Goal: Task Accomplishment & Management: Complete application form

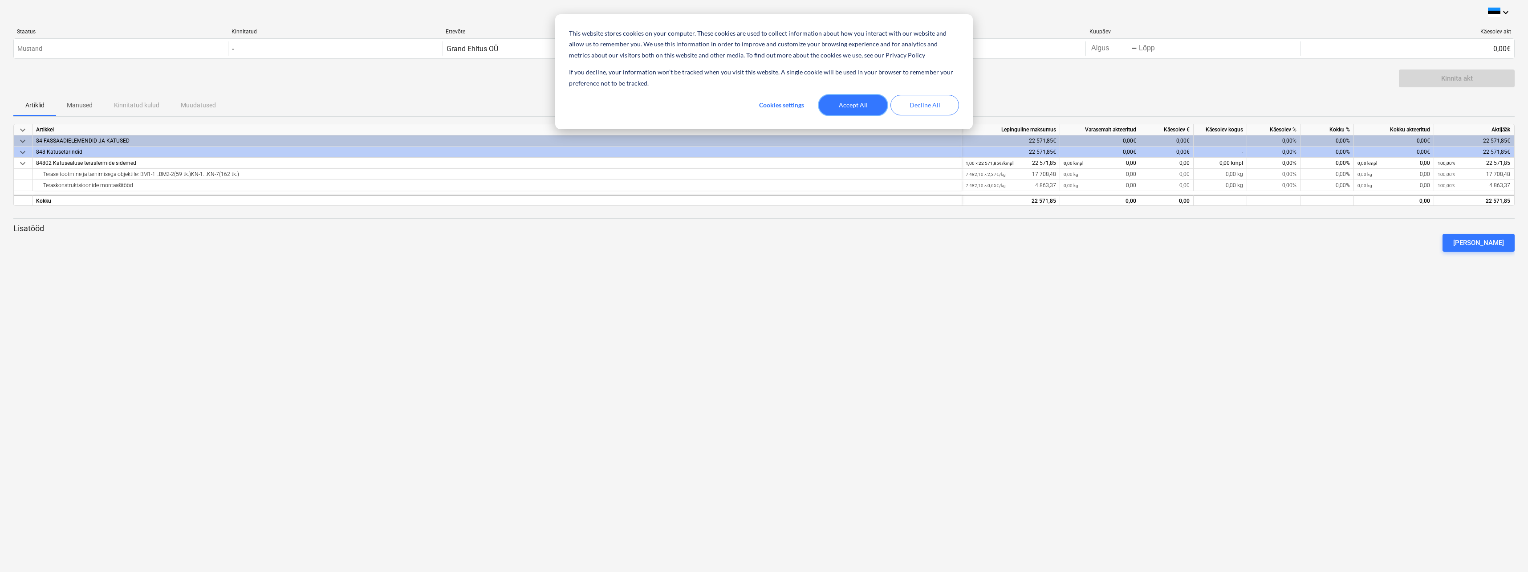
click at [851, 102] on button "Accept All" at bounding box center [853, 105] width 69 height 20
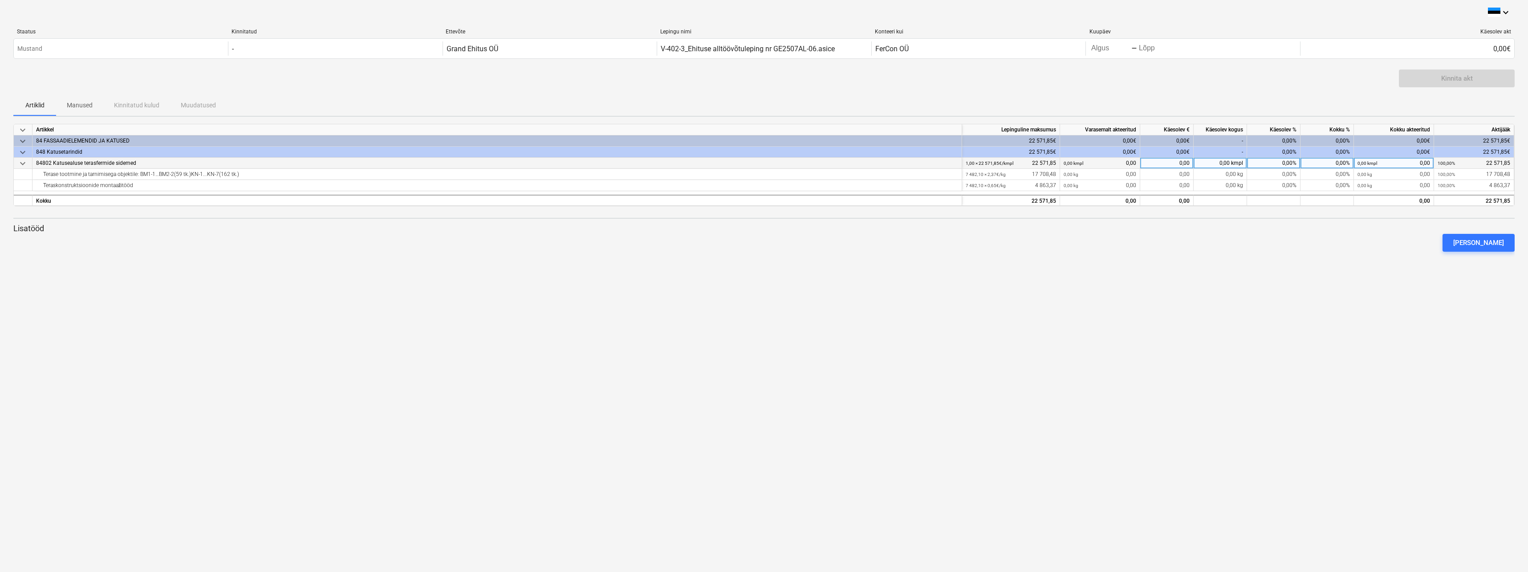
click at [1364, 162] on small "0,00 kmpl" at bounding box center [1368, 163] width 20 height 5
type input "1"
click at [1219, 162] on div "0,00 kmpl" at bounding box center [1220, 163] width 53 height 11
click at [1219, 162] on input "0" at bounding box center [1220, 163] width 53 height 11
type input "1"
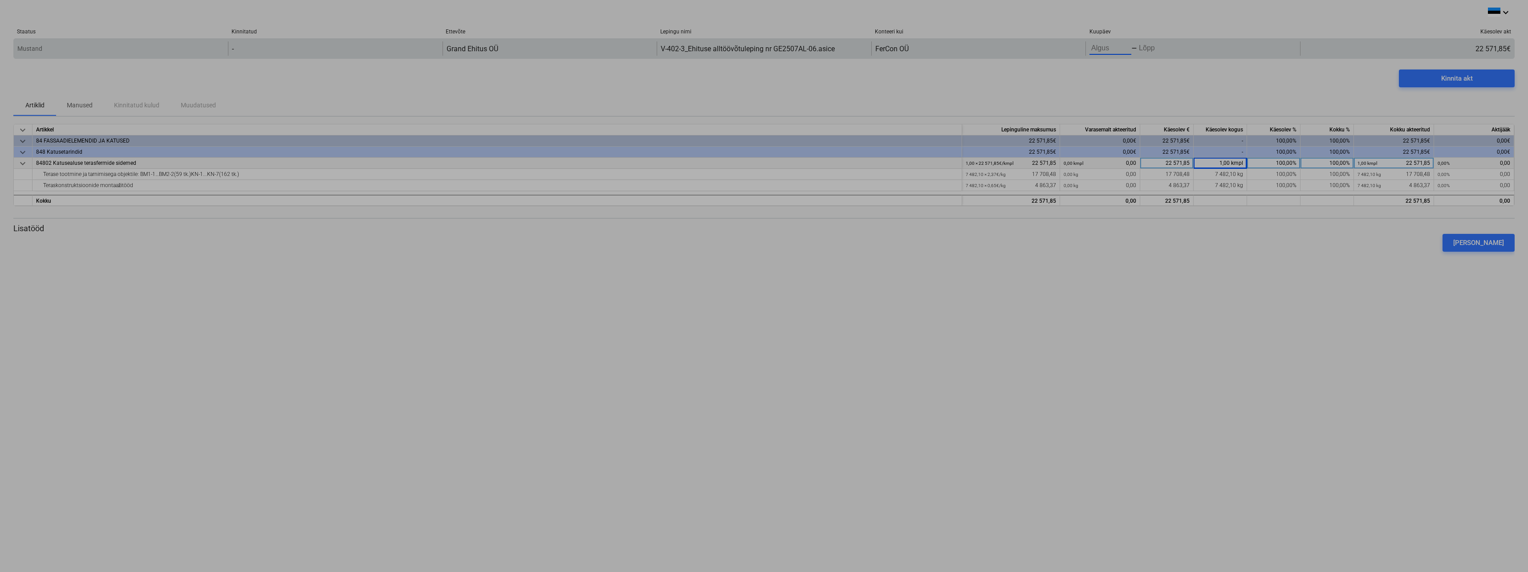
click at [1101, 50] on body "This website stores cookies on your computer. These cookies are used to collect…" at bounding box center [764, 286] width 1528 height 572
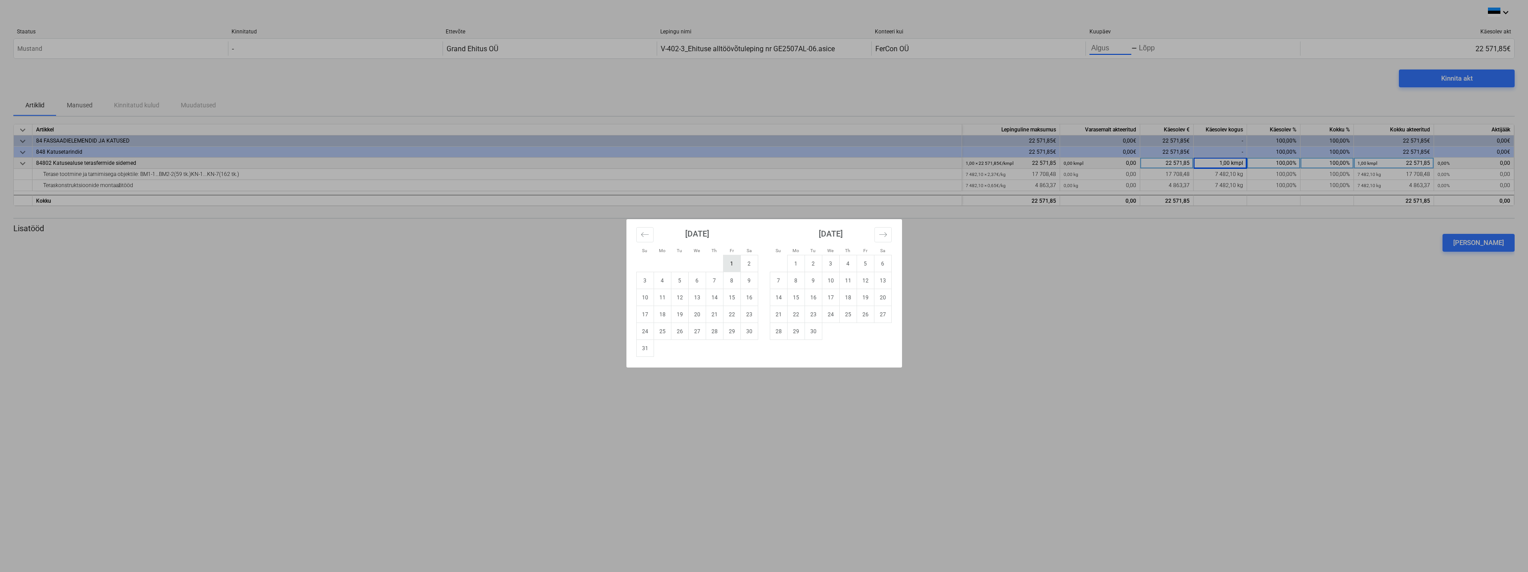
click at [731, 263] on td "1" at bounding box center [731, 263] width 17 height 17
type input "08/01/2025"
click at [659, 332] on td "25" at bounding box center [662, 331] width 17 height 17
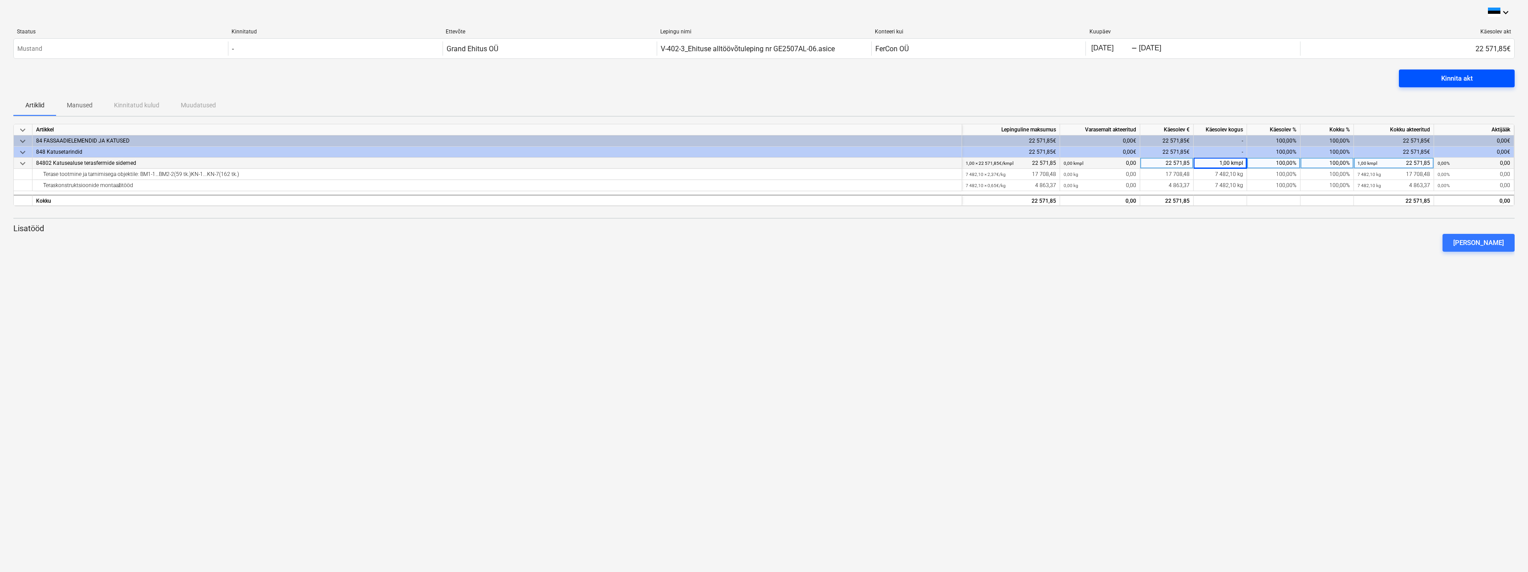
click at [1466, 81] on div "Kinnita akt" at bounding box center [1457, 79] width 32 height 12
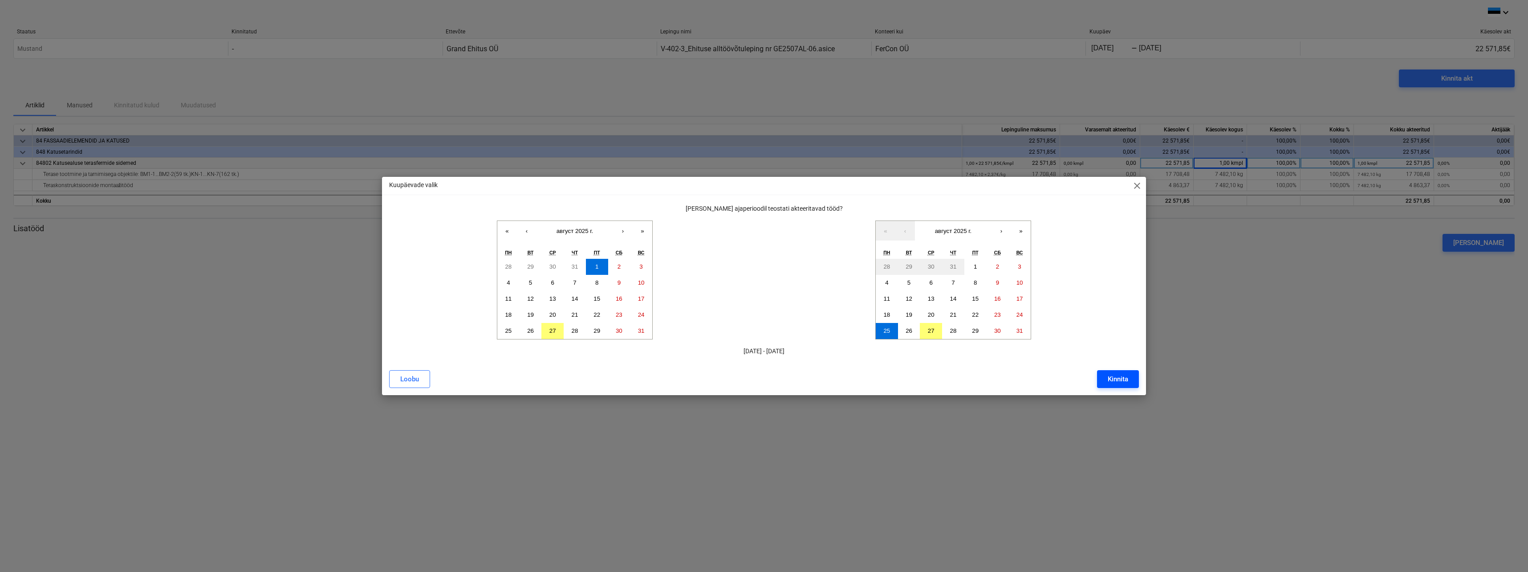
click at [1123, 378] on div "Kinnita" at bounding box center [1118, 379] width 20 height 12
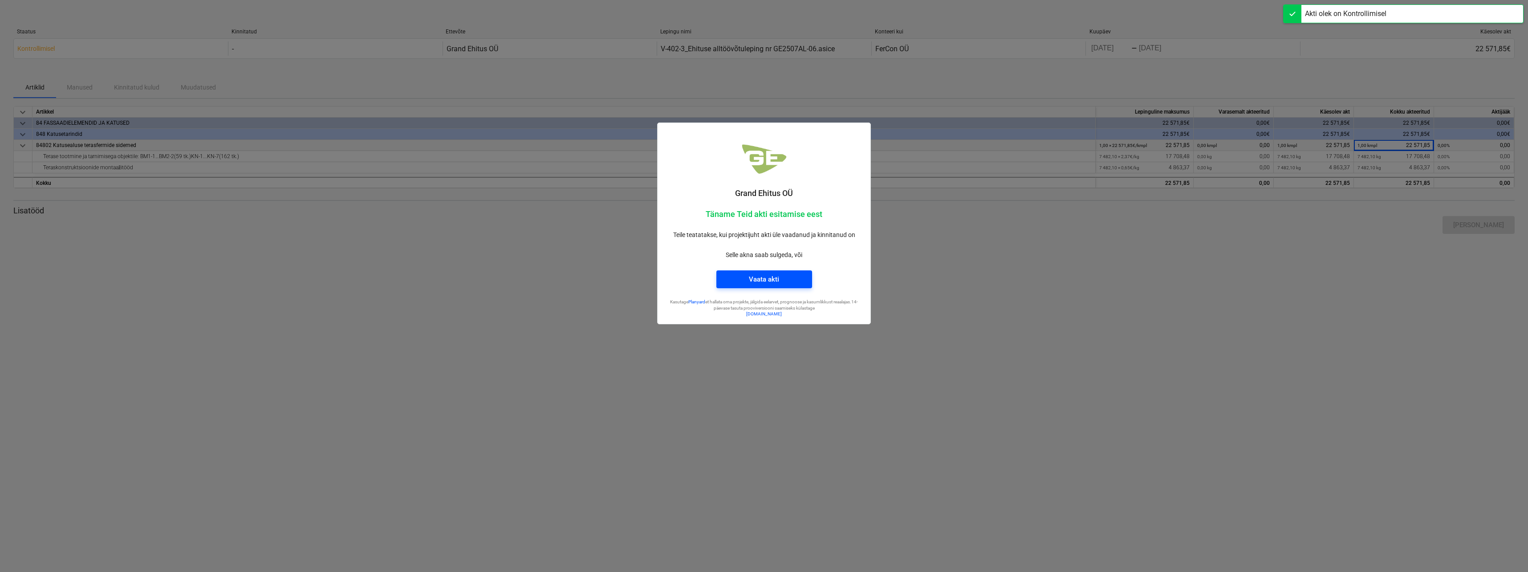
click at [765, 280] on div "Vaata akti" at bounding box center [764, 279] width 30 height 12
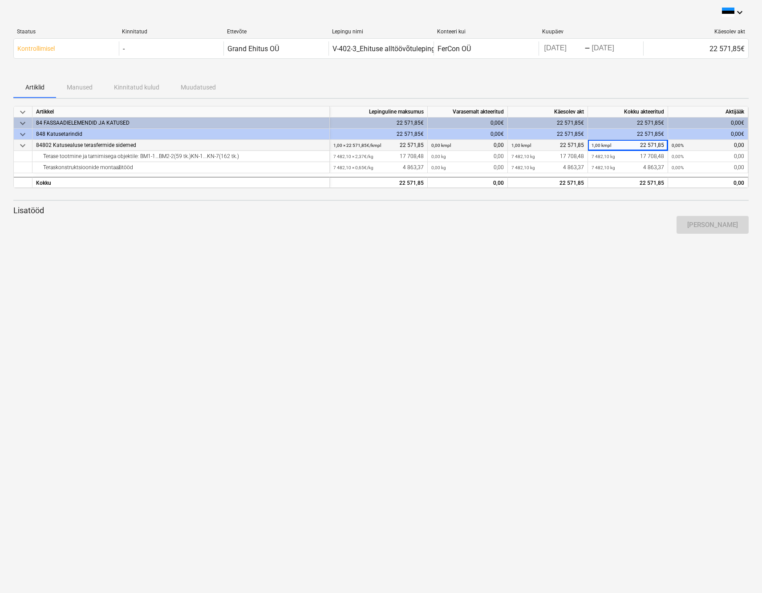
click at [534, 148] on div "1,00 kmpl 22 571,85" at bounding box center [548, 145] width 73 height 11
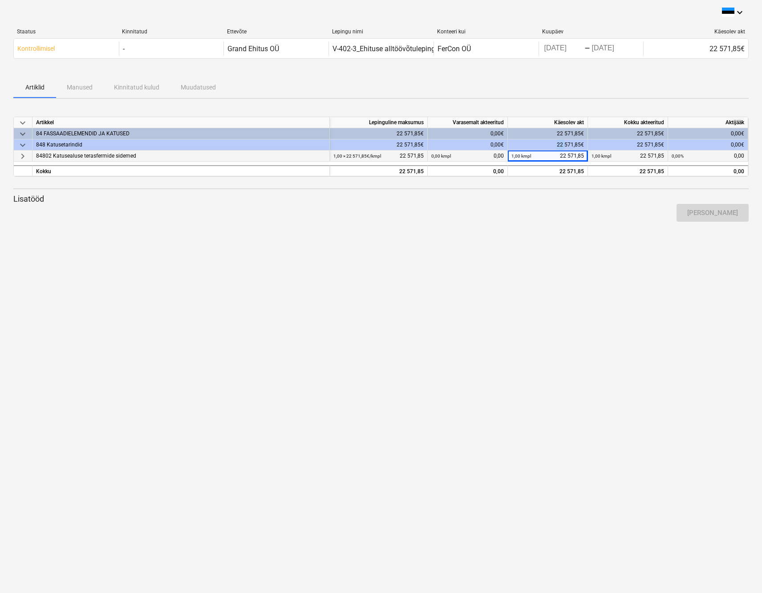
click at [534, 148] on div "22 571,85€" at bounding box center [548, 144] width 80 height 11
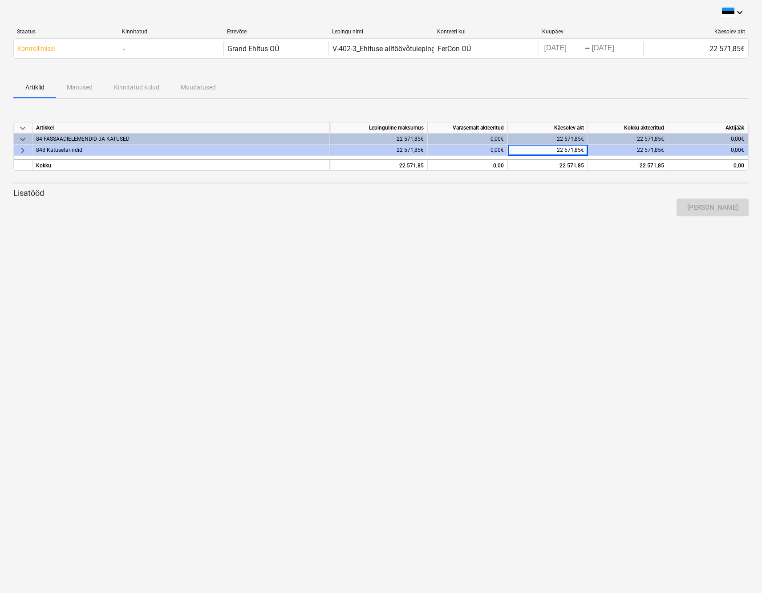
drag, startPoint x: 534, startPoint y: 148, endPoint x: 533, endPoint y: 191, distance: 42.3
click at [533, 191] on p "Lisatööd" at bounding box center [381, 193] width 736 height 11
click at [22, 151] on span "keyboard_arrow_right" at bounding box center [22, 150] width 11 height 11
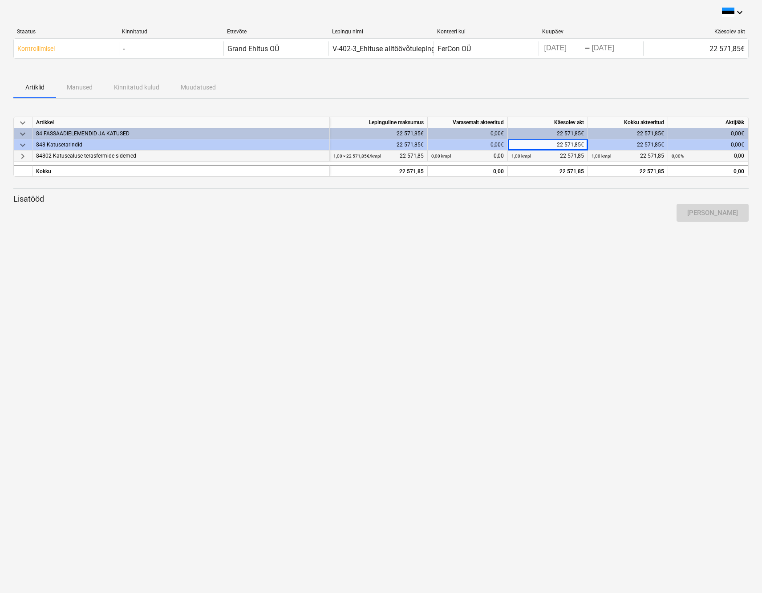
click at [22, 155] on span "keyboard_arrow_right" at bounding box center [22, 156] width 11 height 11
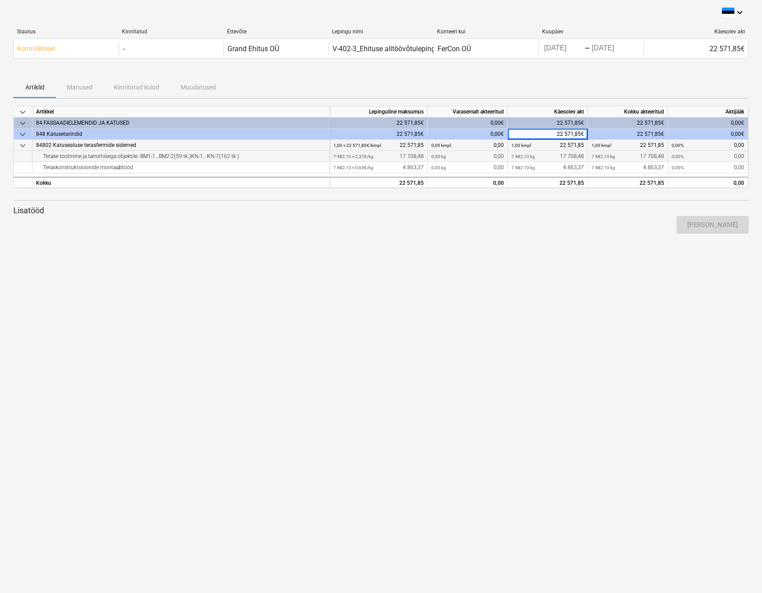
click at [533, 158] on small "7 482,10 kg" at bounding box center [524, 156] width 24 height 5
click at [516, 144] on small "1,00 kmpl" at bounding box center [522, 145] width 20 height 5
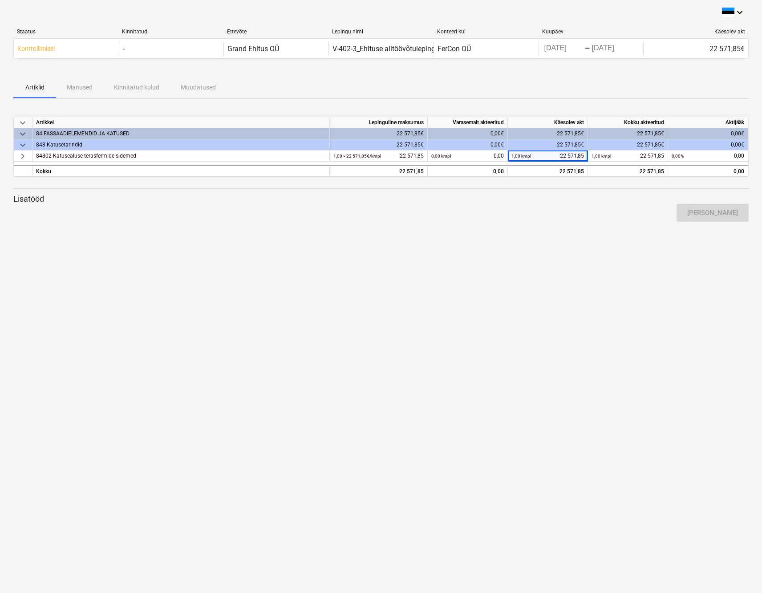
click at [511, 242] on div "keyboard_arrow_down Staatus Kinnitatud Ettevõte Lepingu nimi Konteeri kui Kuupä…" at bounding box center [381, 296] width 762 height 593
click at [23, 156] on span "keyboard_arrow_right" at bounding box center [22, 156] width 11 height 11
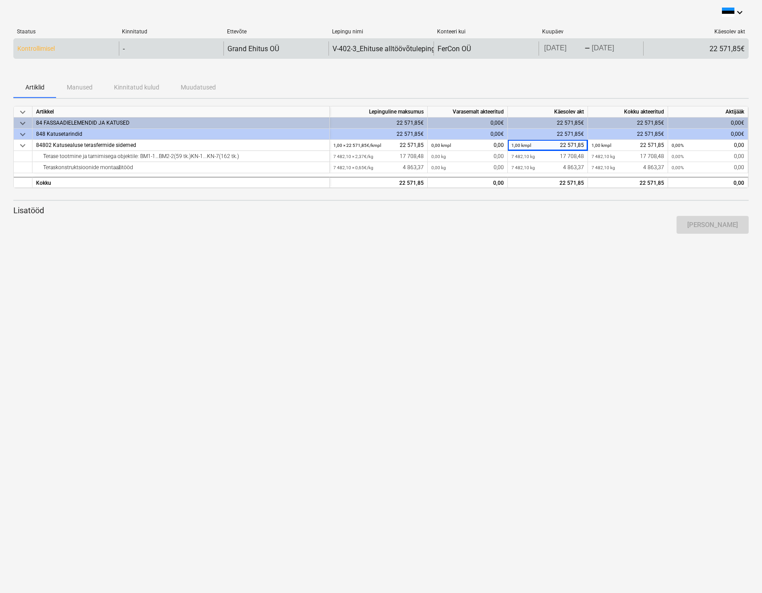
click at [138, 49] on div "-" at bounding box center [171, 48] width 105 height 14
click at [77, 51] on div "Kontrollimisel" at bounding box center [66, 48] width 105 height 14
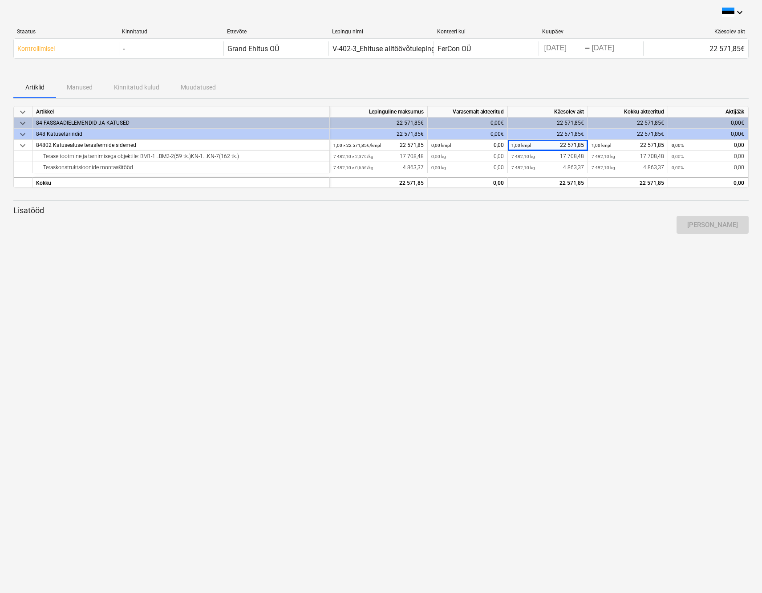
click at [75, 87] on div "Artiklid Manused Kinnitatud kulud Muudatused" at bounding box center [381, 87] width 736 height 21
click at [79, 88] on div "Artiklid Manused Kinnitatud kulud Muudatused" at bounding box center [381, 87] width 736 height 21
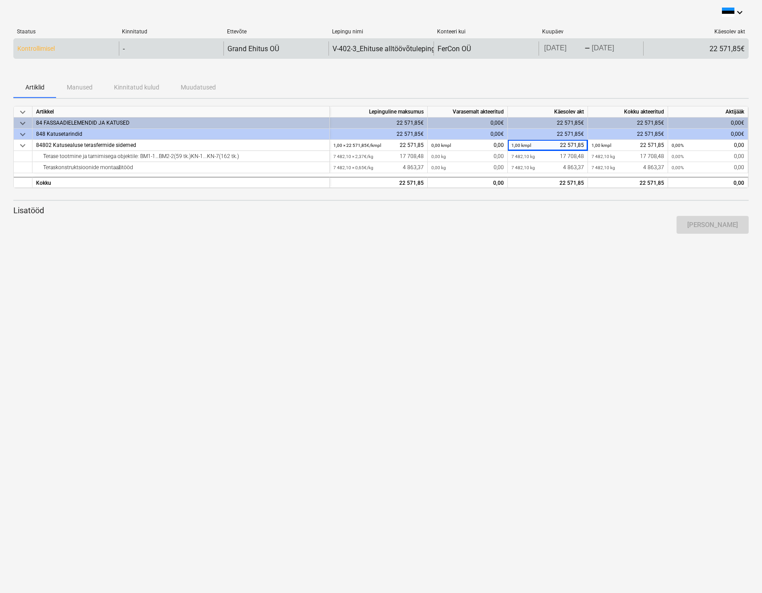
click at [34, 44] on p "Kontrollimisel" at bounding box center [35, 48] width 37 height 9
click at [41, 46] on p "Kontrollimisel" at bounding box center [35, 48] width 37 height 9
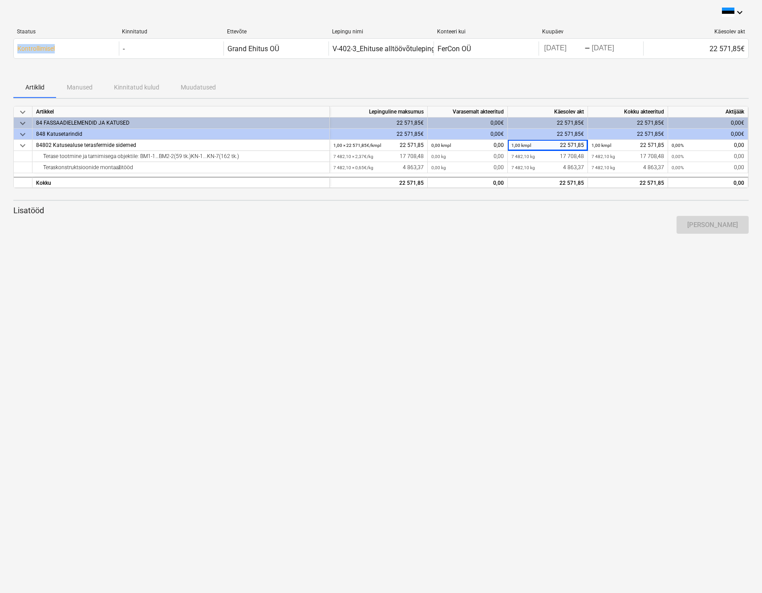
click at [552, 271] on div "keyboard_arrow_down Staatus Kinnitatud Ettevõte Lepingu nimi Konteeri kui Kuupä…" at bounding box center [381, 296] width 762 height 593
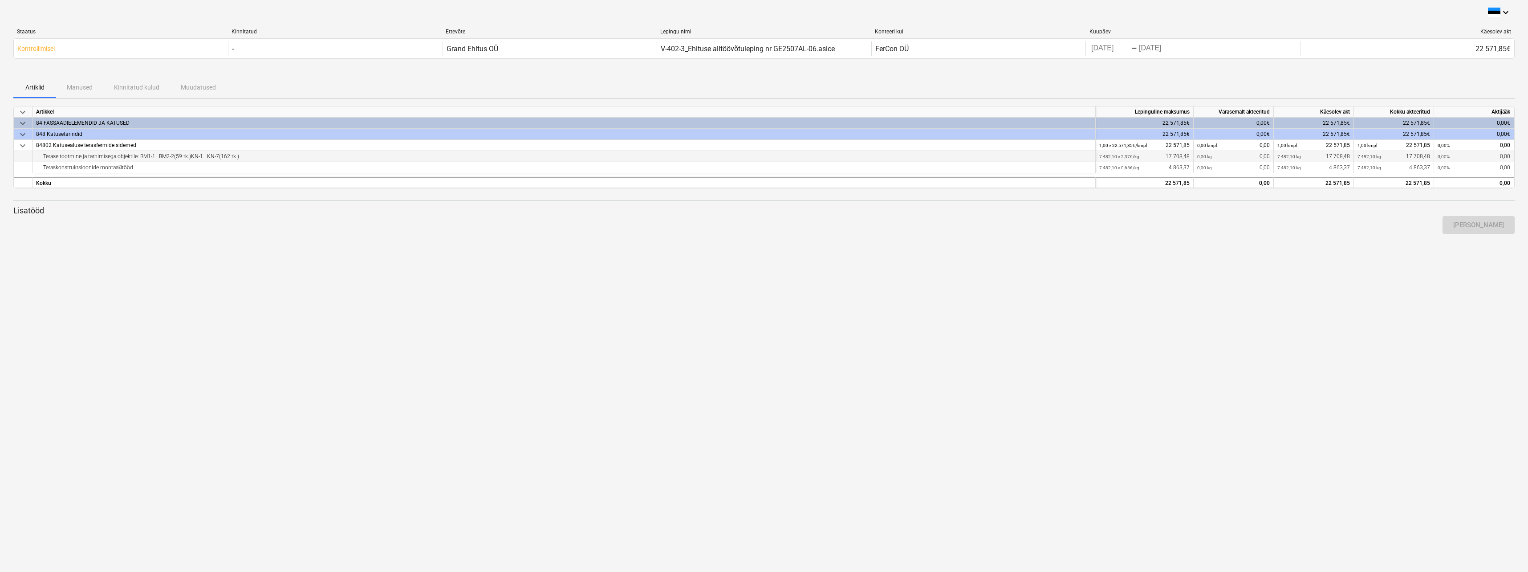
click at [1344, 154] on div "7 482,10 kg 17 708,48" at bounding box center [1314, 156] width 73 height 11
drag, startPoint x: 1344, startPoint y: 154, endPoint x: 1312, endPoint y: 157, distance: 31.8
click at [1312, 157] on div "7 482,10 kg 17 708,48" at bounding box center [1314, 156] width 73 height 11
drag, startPoint x: 1278, startPoint y: 157, endPoint x: 1285, endPoint y: 158, distance: 7.1
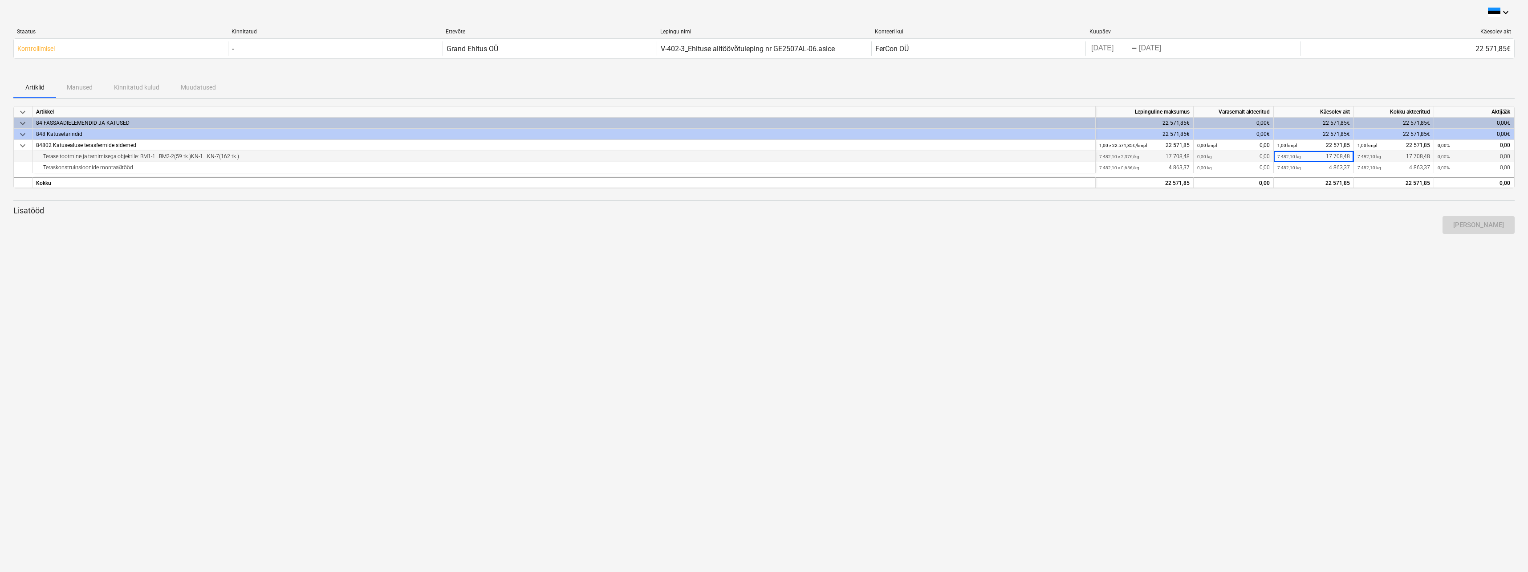
click at [1278, 157] on small "7 482,10 kg" at bounding box center [1290, 156] width 24 height 5
click at [1300, 156] on div "7 482,10 kg 17 708,48" at bounding box center [1314, 156] width 73 height 11
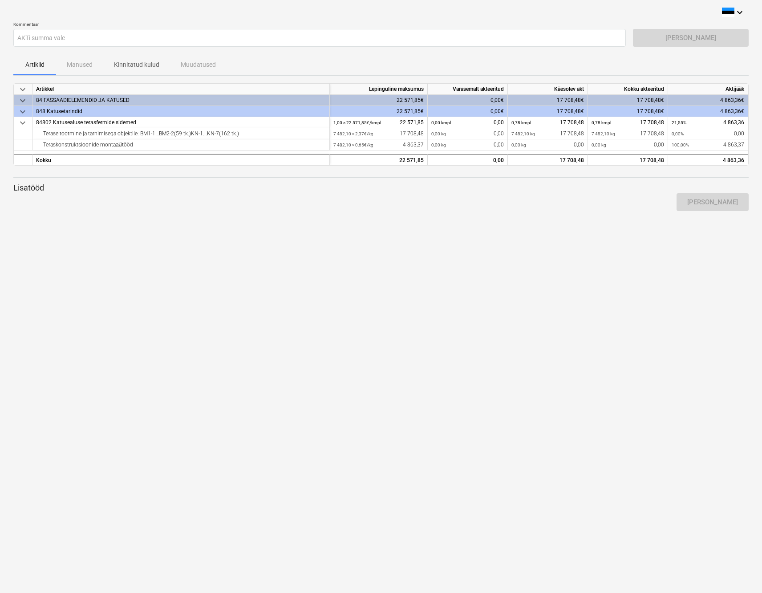
click at [506, 63] on div "Artiklid Manused Kinnitatud kulud Muudatused" at bounding box center [381, 64] width 736 height 21
click at [86, 61] on div "Artiklid Manused Kinnitatud kulud Muudatused" at bounding box center [381, 64] width 736 height 21
click at [122, 65] on p "Kinnitatud kulud" at bounding box center [136, 64] width 45 height 9
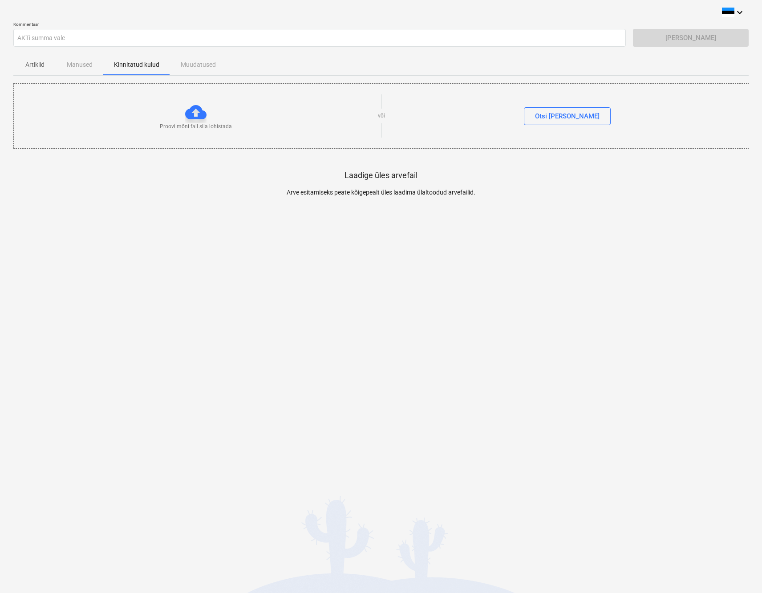
click at [31, 65] on p "Artiklid" at bounding box center [34, 64] width 21 height 9
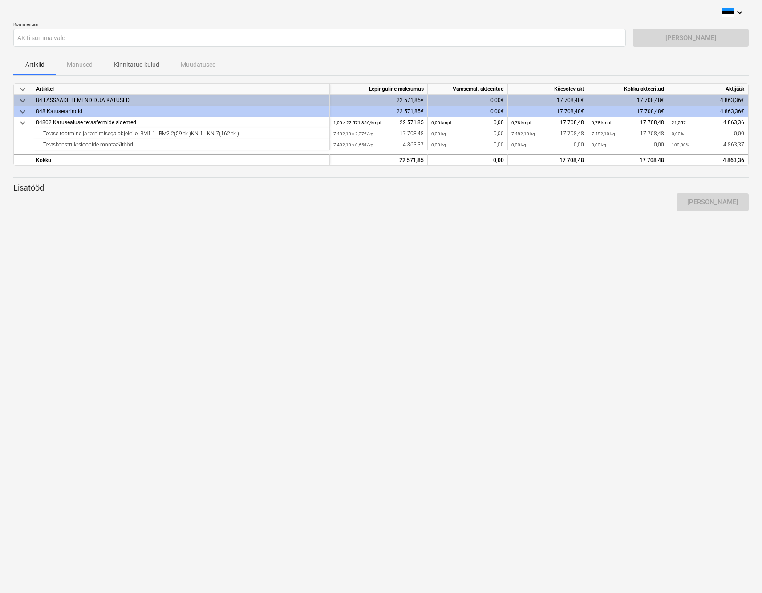
click at [83, 65] on div "Artiklid Manused Kinnitatud kulud Muudatused" at bounding box center [381, 64] width 736 height 21
click at [186, 63] on div "Artiklid Manused Kinnitatud kulud Muudatused" at bounding box center [381, 64] width 736 height 21
click at [691, 36] on div "Saada arve" at bounding box center [691, 38] width 116 height 18
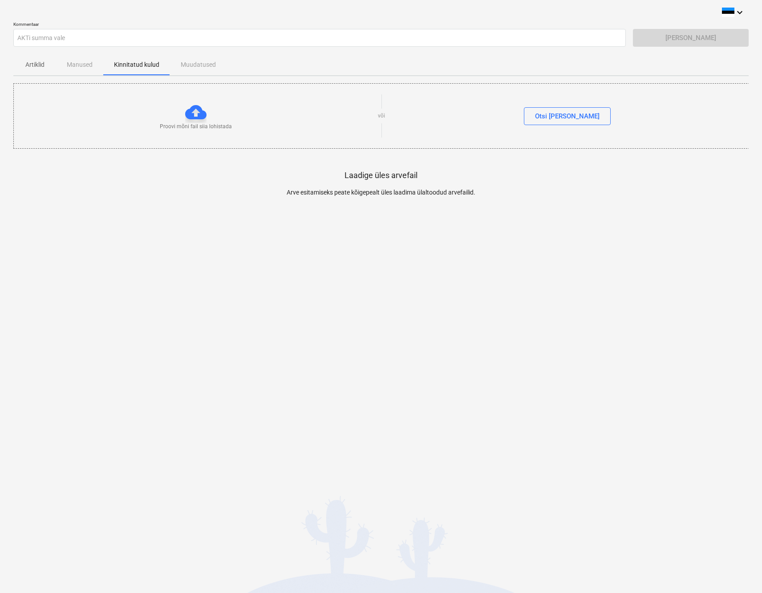
click at [29, 66] on p "Artiklid" at bounding box center [34, 64] width 21 height 9
click at [38, 60] on p "Artiklid" at bounding box center [34, 64] width 21 height 9
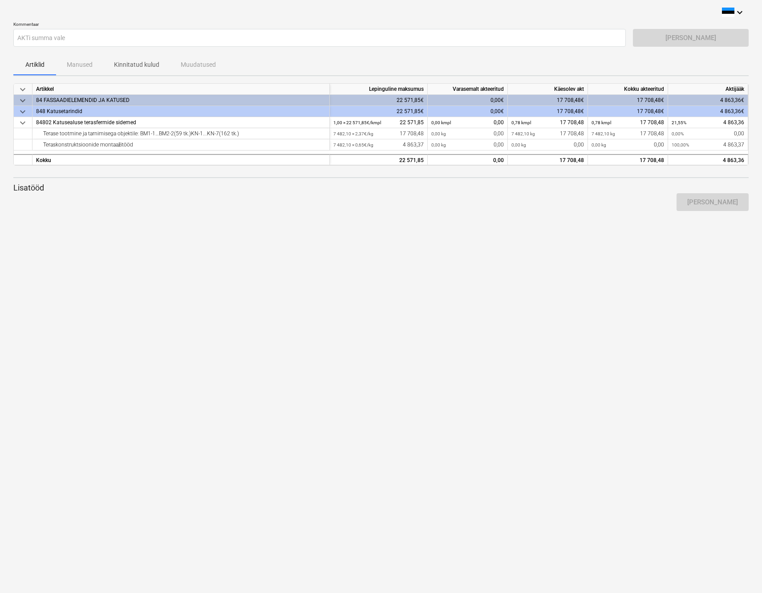
drag, startPoint x: 704, startPoint y: 27, endPoint x: 694, endPoint y: 37, distance: 14.5
click at [702, 28] on div "Kommentaar AKTi summa vale Saada arve" at bounding box center [381, 37] width 736 height 33
click at [687, 39] on div "[PERSON_NAME]" at bounding box center [691, 38] width 116 height 18
click at [647, 42] on div "[PERSON_NAME]" at bounding box center [691, 38] width 116 height 18
click at [729, 36] on div "[PERSON_NAME]" at bounding box center [691, 38] width 116 height 18
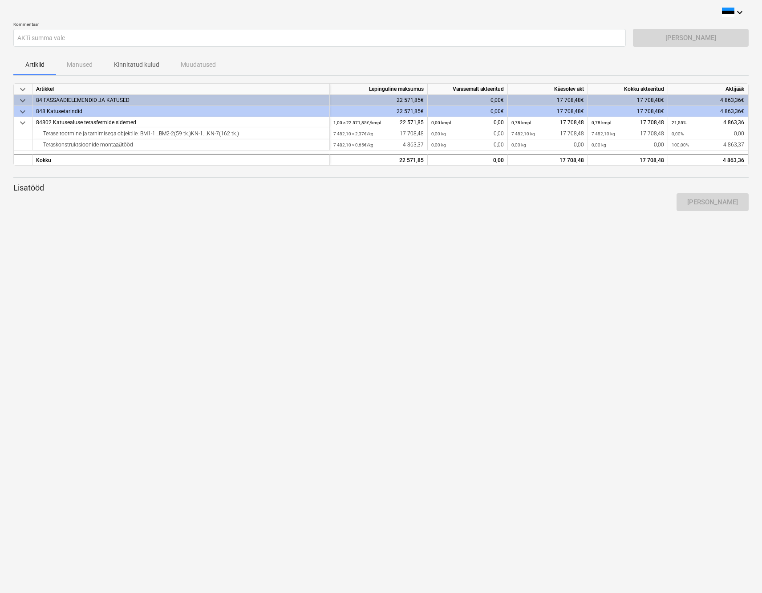
click at [61, 61] on div "Artiklid Manused Kinnitatud kulud Muudatused" at bounding box center [381, 64] width 736 height 21
click at [67, 64] on div "Artiklid Manused Kinnitatud kulud Muudatused" at bounding box center [381, 64] width 736 height 21
click at [72, 65] on div "Artiklid Manused Kinnitatud kulud Muudatused" at bounding box center [381, 64] width 736 height 21
click at [81, 66] on div "Artiklid Manused Kinnitatud kulud Muudatused" at bounding box center [381, 64] width 736 height 21
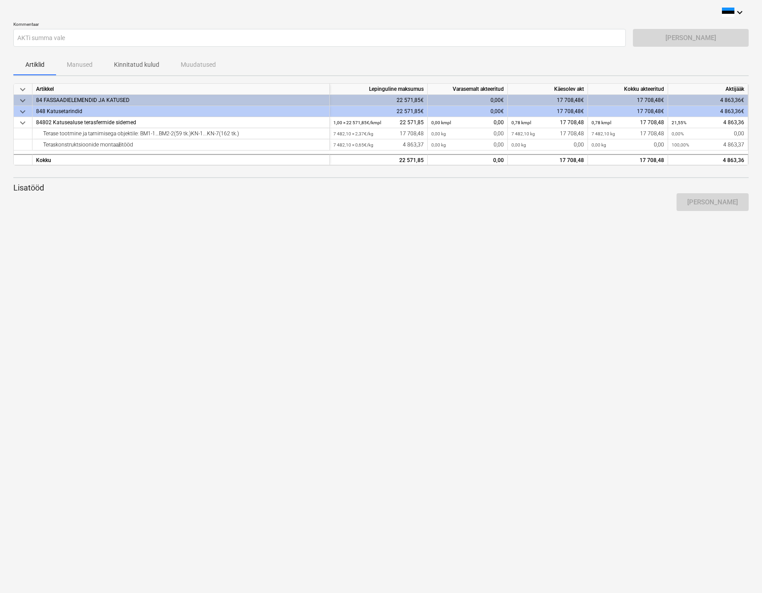
drag, startPoint x: 81, startPoint y: 66, endPoint x: 205, endPoint y: 67, distance: 123.8
click at [204, 67] on div "Artiklid Manused Kinnitatud kulud Muudatused" at bounding box center [381, 64] width 736 height 21
click at [628, 63] on div "Artiklid Manused Kinnitatud kulud Muudatused" at bounding box center [381, 64] width 736 height 21
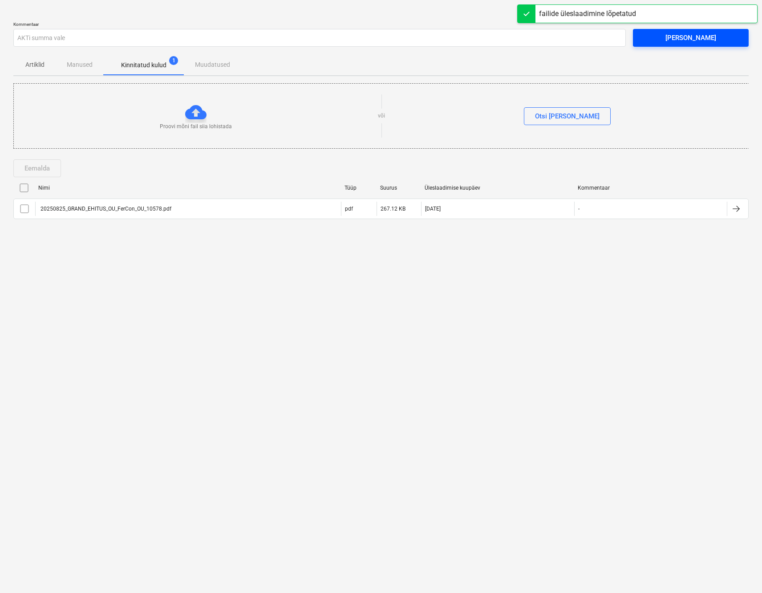
click at [713, 36] on span "[PERSON_NAME]" at bounding box center [691, 38] width 94 height 12
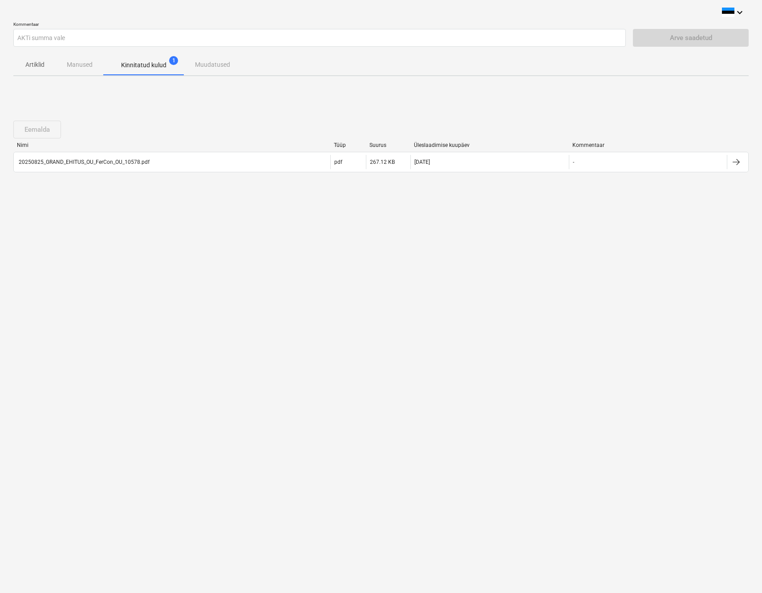
click at [81, 68] on div "Artiklid Manused Kinnitatud kulud 1 Muudatused" at bounding box center [381, 64] width 736 height 21
click at [82, 64] on div "Artiklid Manused Kinnitatud kulud 1 Muudatused" at bounding box center [381, 64] width 736 height 21
